Goal: Use online tool/utility: Utilize a website feature to perform a specific function

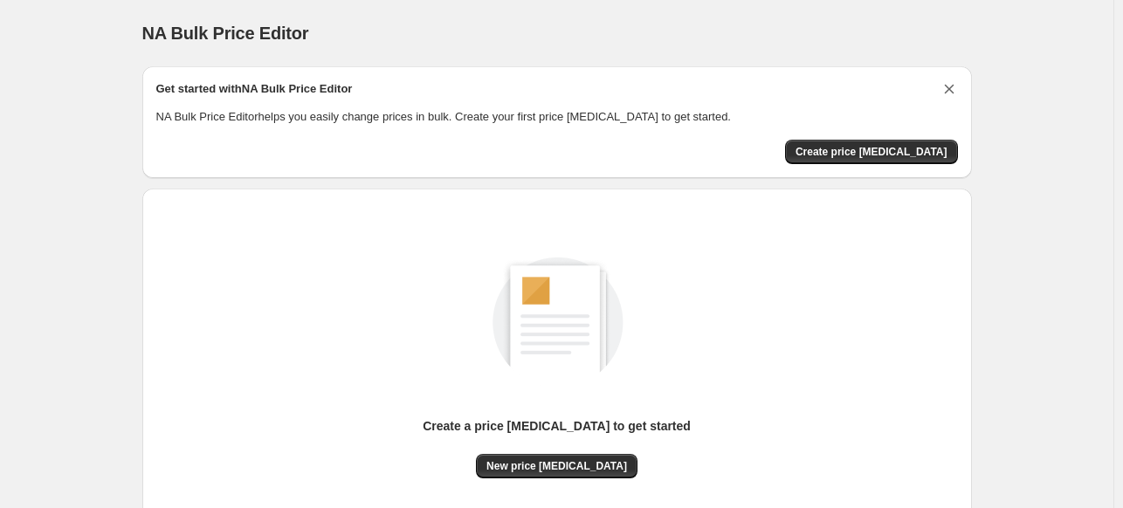
click at [946, 89] on icon "Dismiss card" at bounding box center [948, 88] width 17 height 17
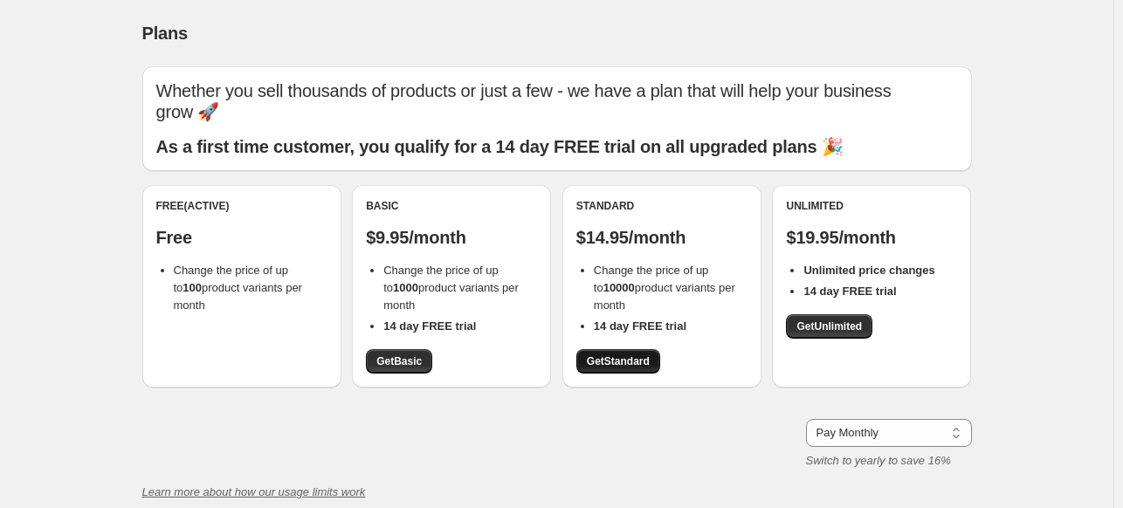
click at [642, 355] on span "Get Standard" at bounding box center [618, 361] width 63 height 14
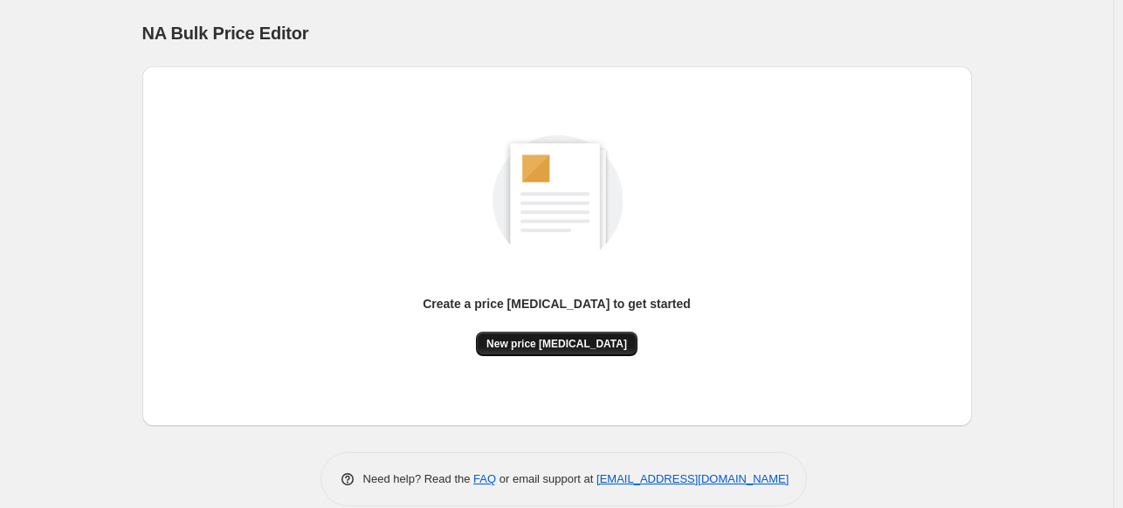
click at [558, 346] on span "New price [MEDICAL_DATA]" at bounding box center [556, 344] width 141 height 14
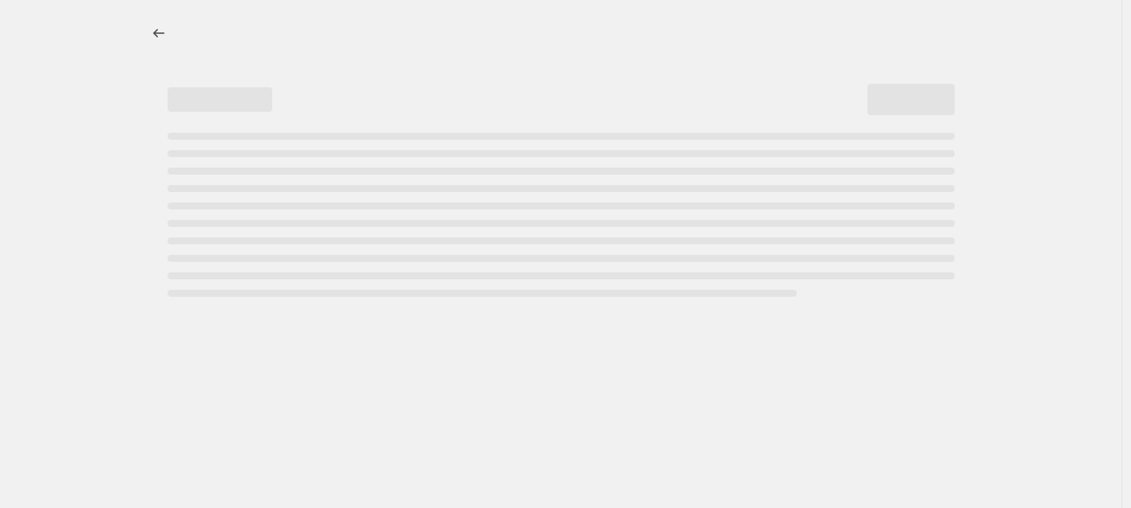
select select "percentage"
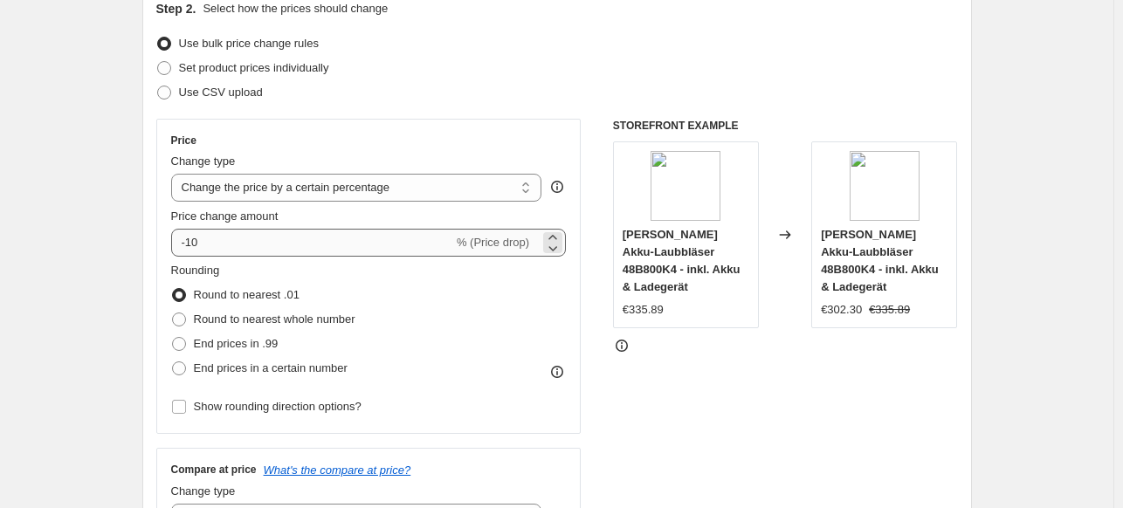
scroll to position [262, 0]
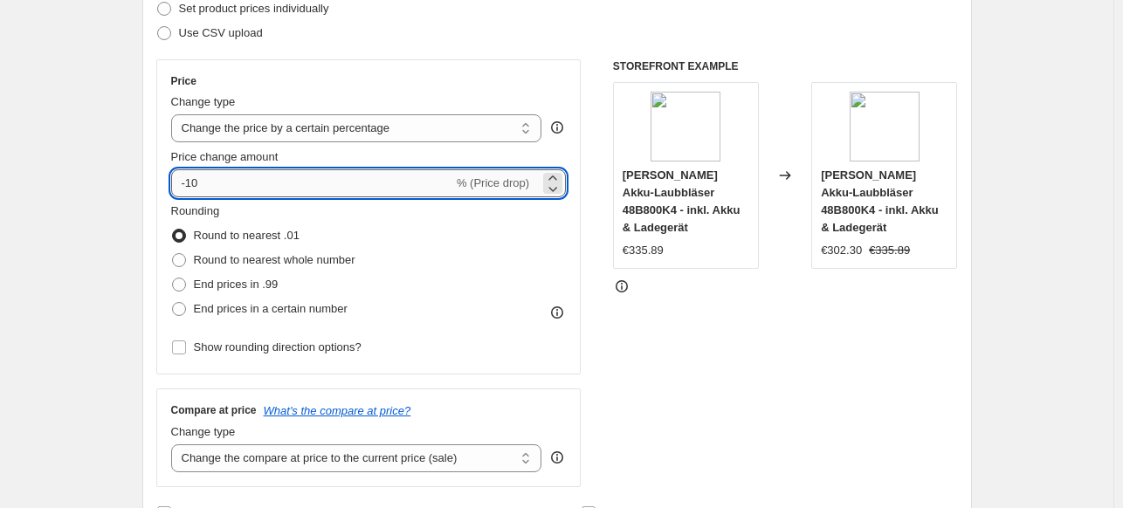
click at [265, 191] on input "-10" at bounding box center [312, 183] width 282 height 28
type input "-1"
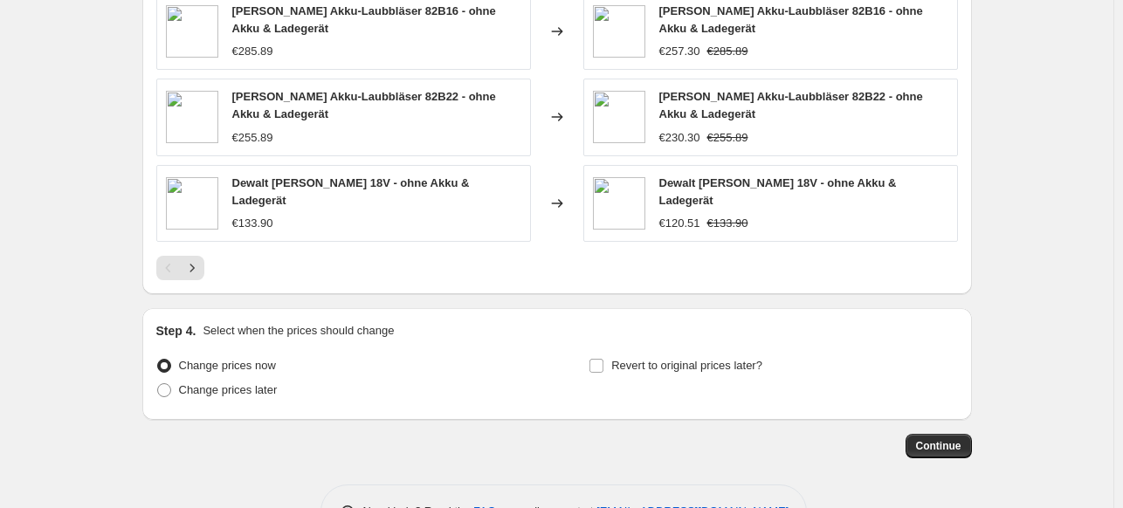
scroll to position [1257, 0]
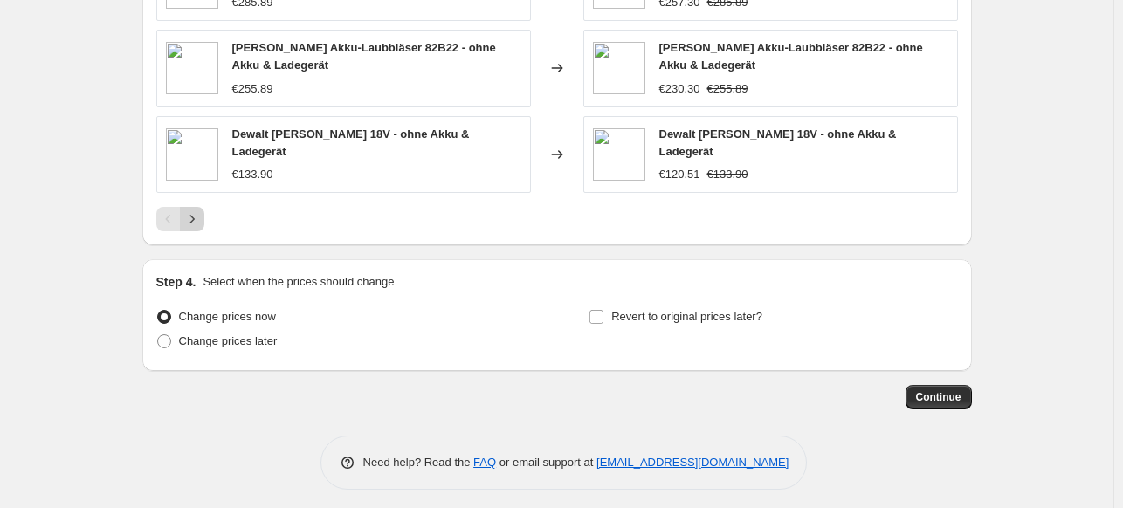
type input "-50"
click at [201, 210] on icon "Next" at bounding box center [191, 218] width 17 height 17
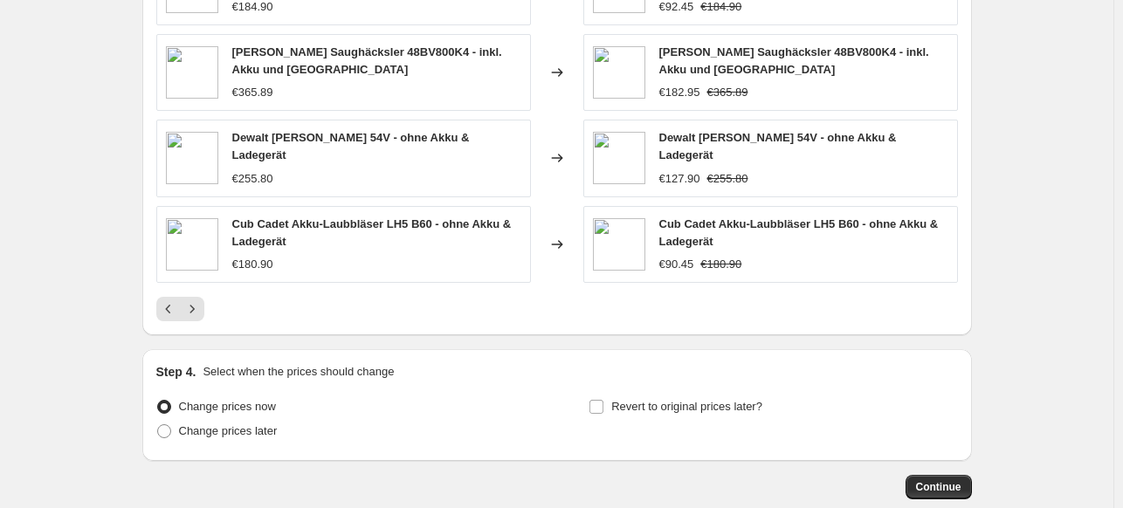
scroll to position [1164, 0]
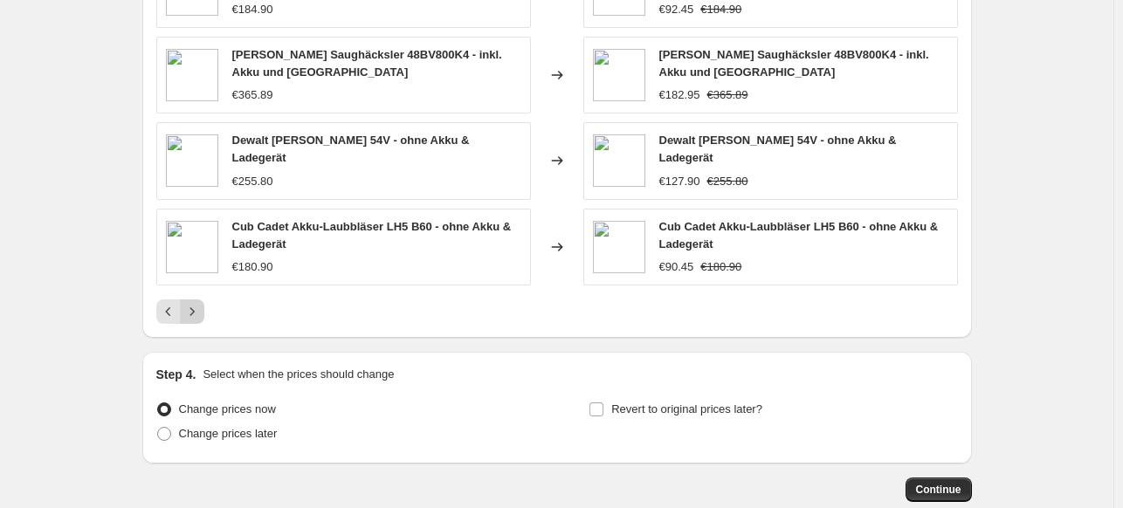
click at [191, 303] on icon "Next" at bounding box center [191, 311] width 17 height 17
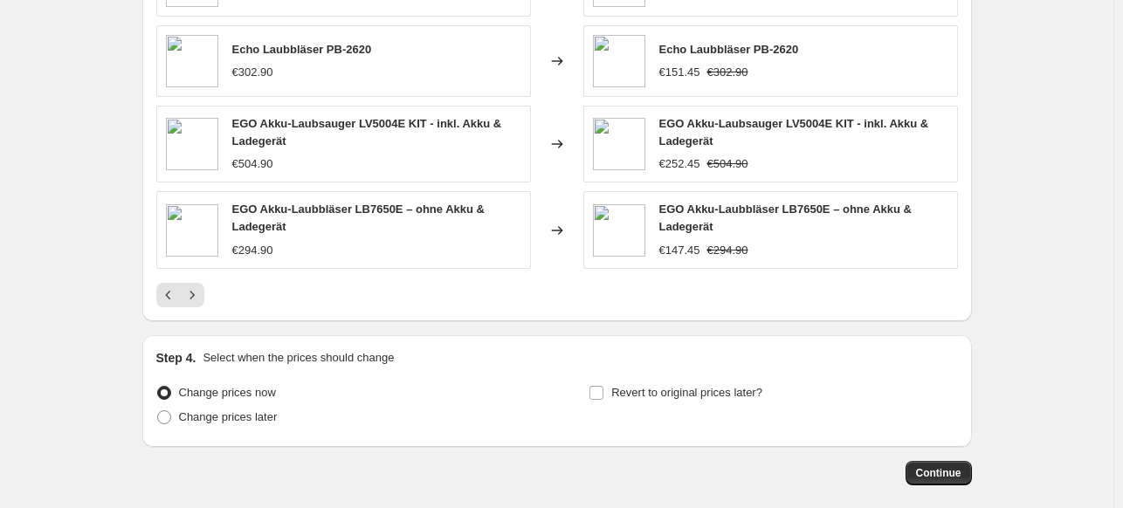
click at [945, 467] on span "Continue" at bounding box center [938, 473] width 45 height 14
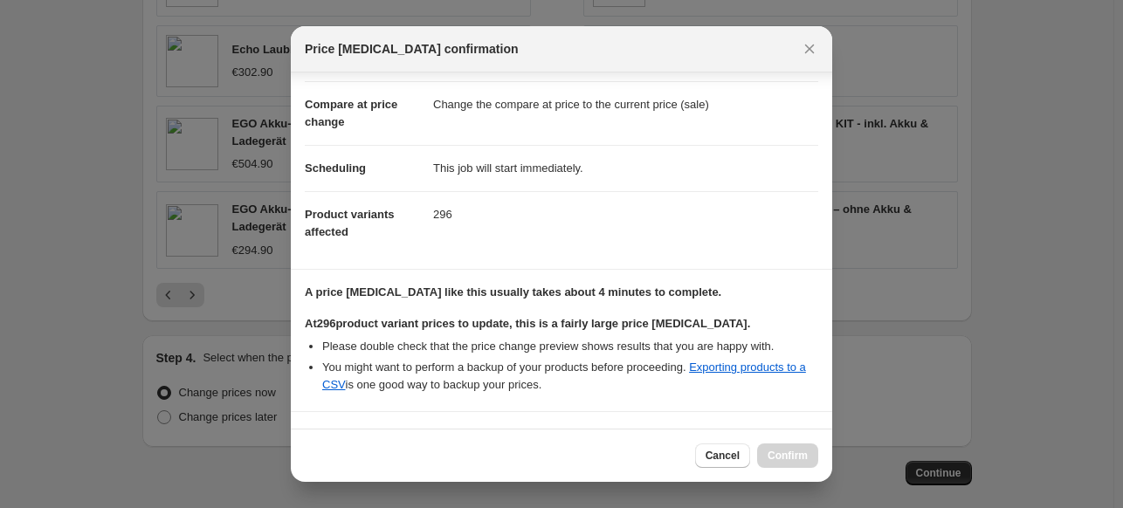
scroll to position [321, 0]
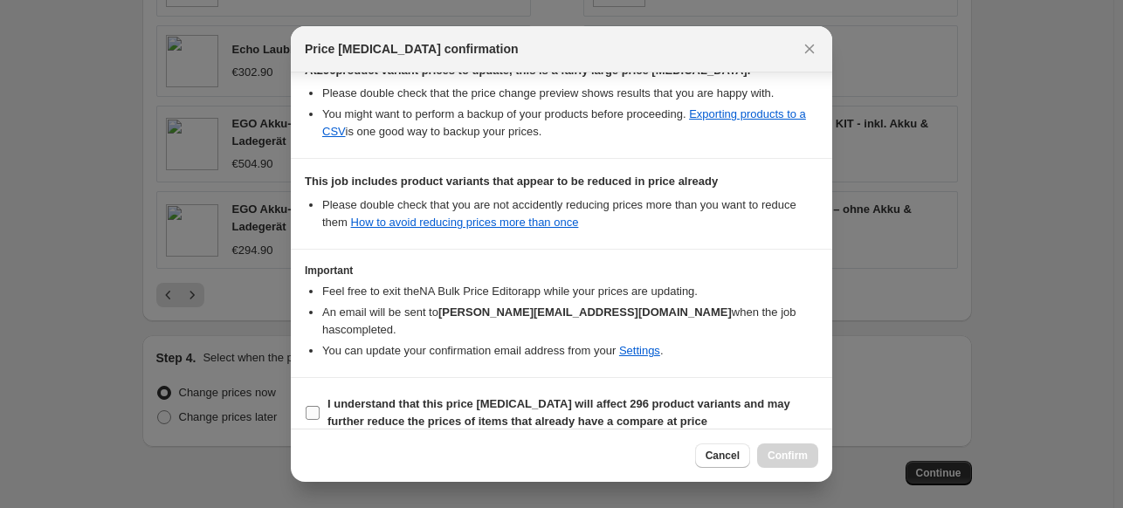
drag, startPoint x: 450, startPoint y: 399, endPoint x: 469, endPoint y: 404, distance: 19.1
click at [451, 397] on b "I understand that this price change job will affect 296 product variants and ma…" at bounding box center [558, 412] width 463 height 31
click at [319, 406] on input "I understand that this price change job will affect 296 product variants and ma…" at bounding box center [313, 413] width 14 height 14
checkbox input "true"
click at [793, 453] on span "Confirm" at bounding box center [787, 456] width 40 height 14
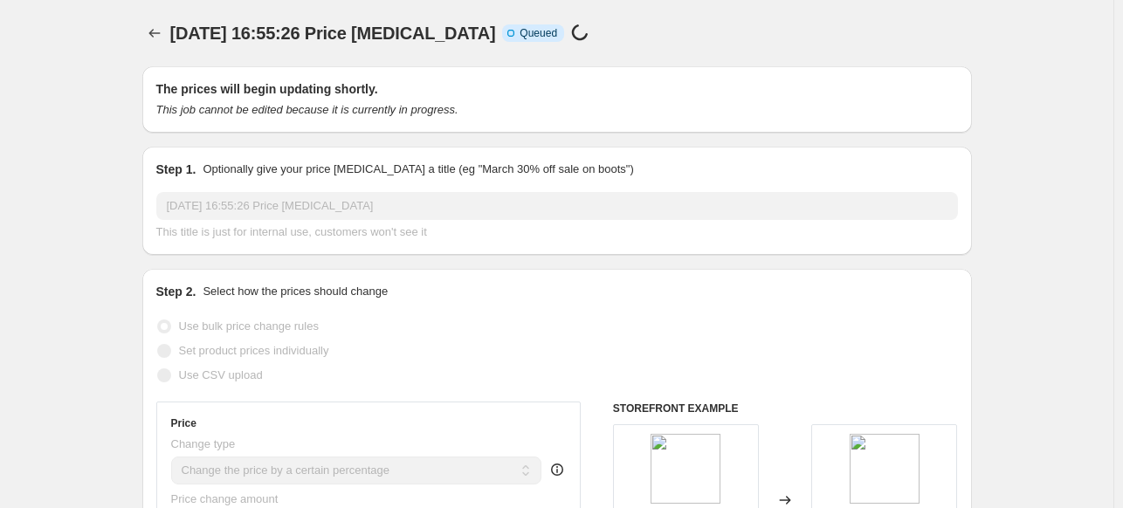
click at [527, 5] on div "27 aug 2025, 16:55:26 Price change job. This page is ready 27 aug 2025, 16:55:2…" at bounding box center [556, 33] width 829 height 66
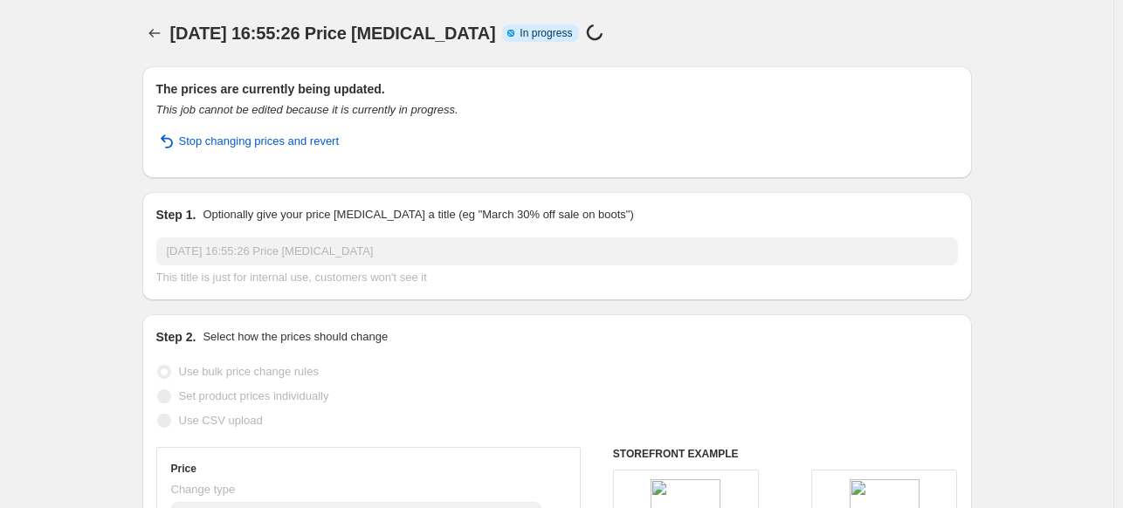
click at [607, 30] on div "27 aug 2025, 16:55:26 Price change job Info Partially complete In progress Pric…" at bounding box center [477, 33] width 614 height 24
click at [663, 31] on div "27 aug 2025, 16:55:26 Price change job Info Partially complete In progress Pric…" at bounding box center [477, 33] width 614 height 24
click at [598, 26] on div "Price change job in progress..." at bounding box center [598, 34] width 24 height 20
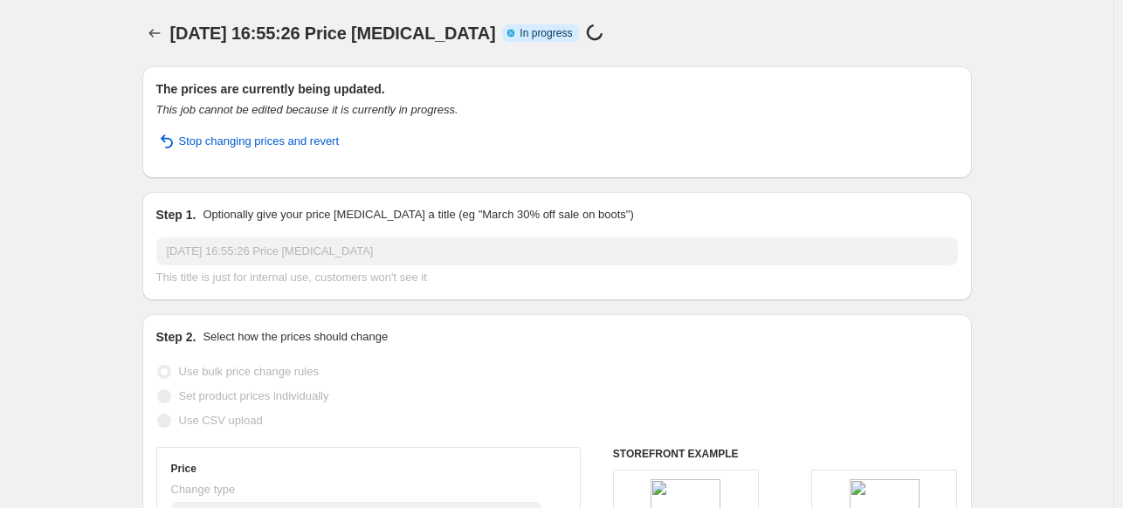
click at [330, 34] on span "27 aug 2025, 16:55:26 Price change job" at bounding box center [333, 33] width 326 height 19
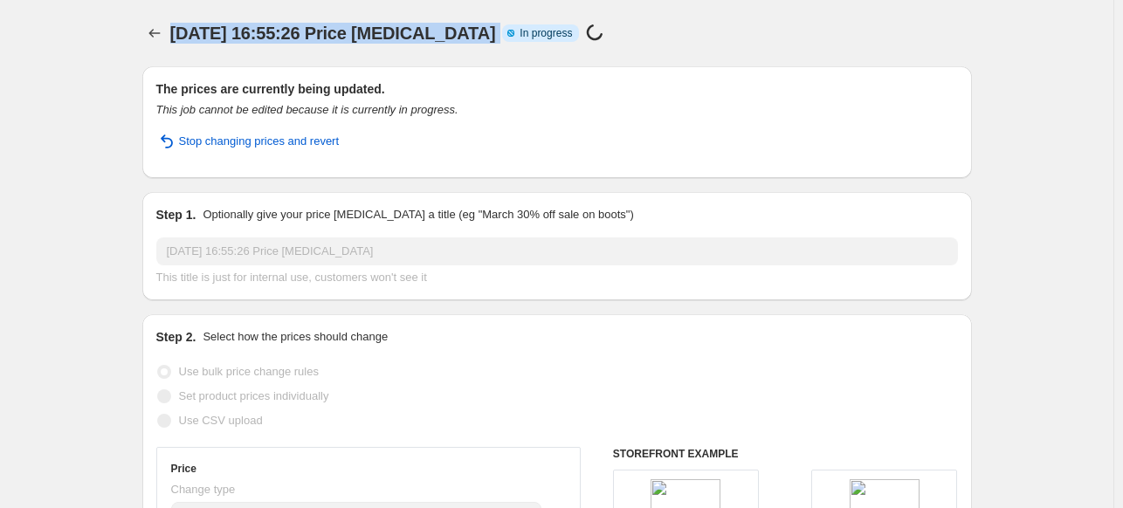
click at [330, 34] on span "27 aug 2025, 16:55:26 Price change job" at bounding box center [333, 33] width 326 height 19
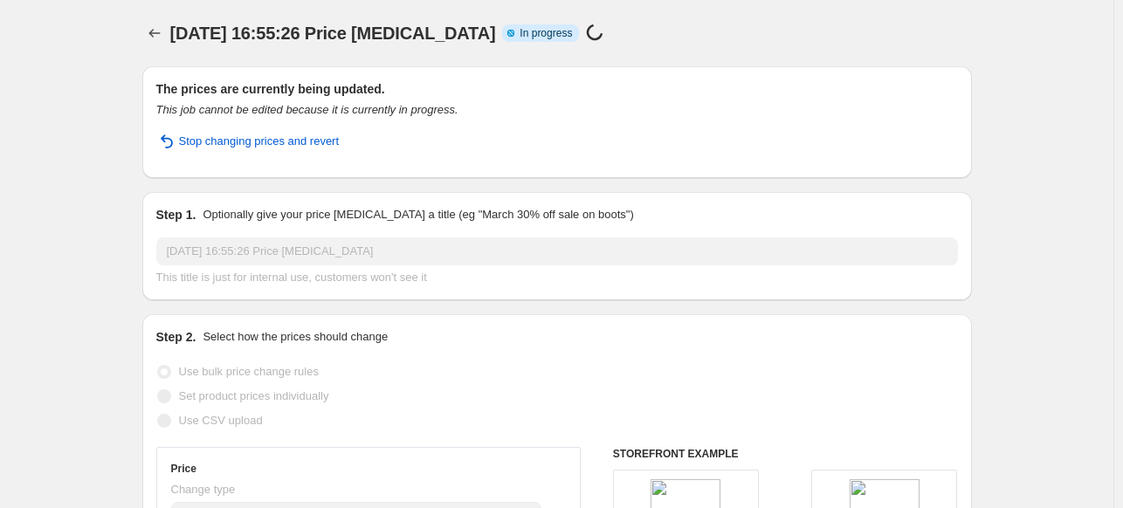
click at [556, 48] on div "27 aug 2025, 16:55:26 Price change job. This page is ready 27 aug 2025, 16:55:2…" at bounding box center [556, 33] width 829 height 66
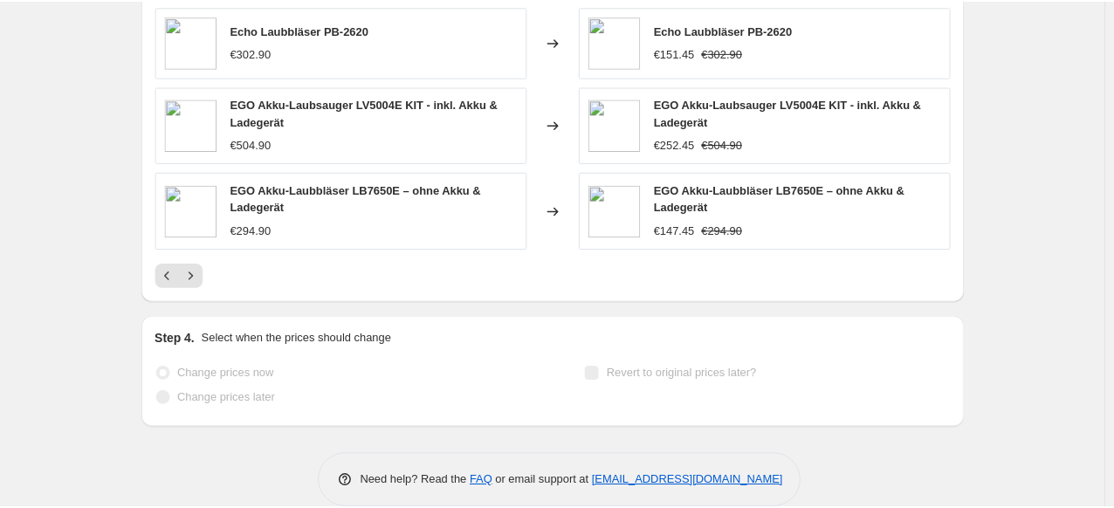
scroll to position [1334, 0]
